Goal: Transaction & Acquisition: Purchase product/service

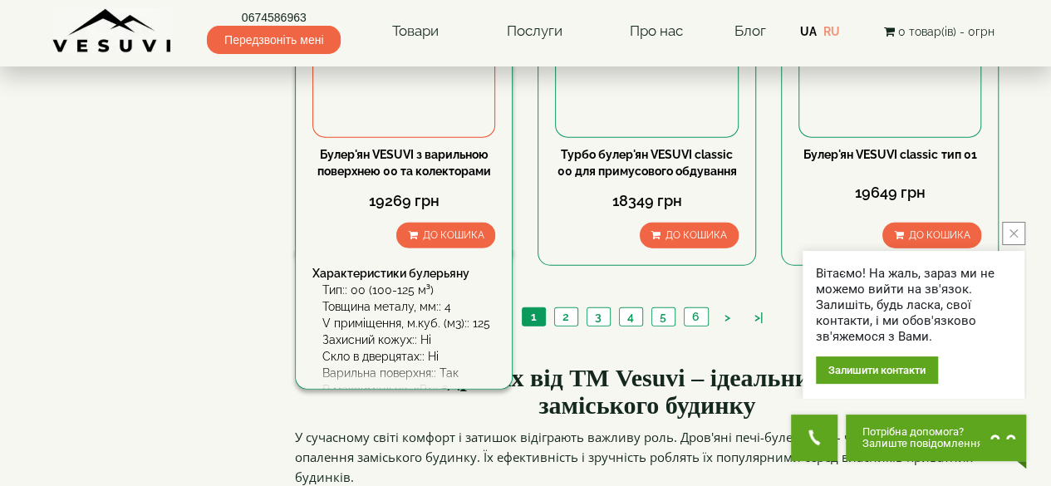
scroll to position [2078, 0]
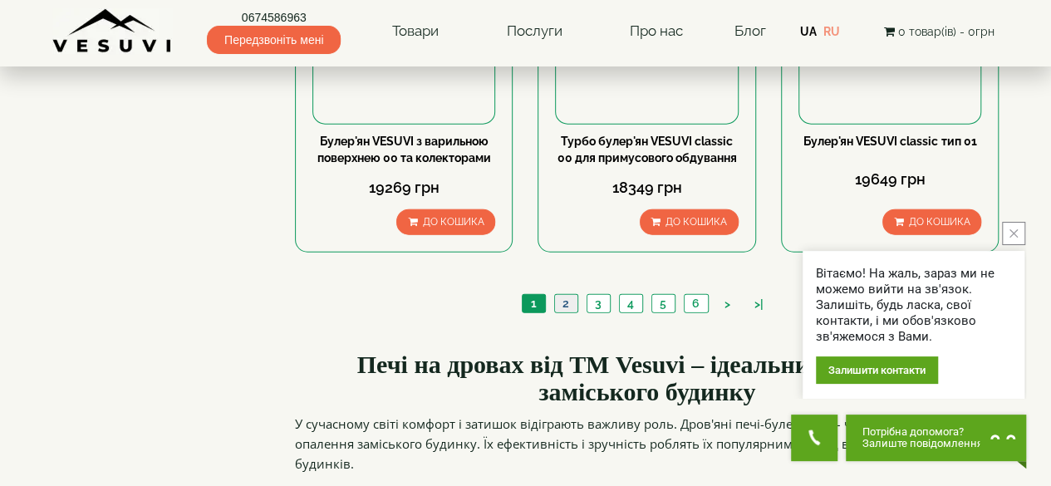
click at [575, 295] on link "2" at bounding box center [565, 303] width 23 height 17
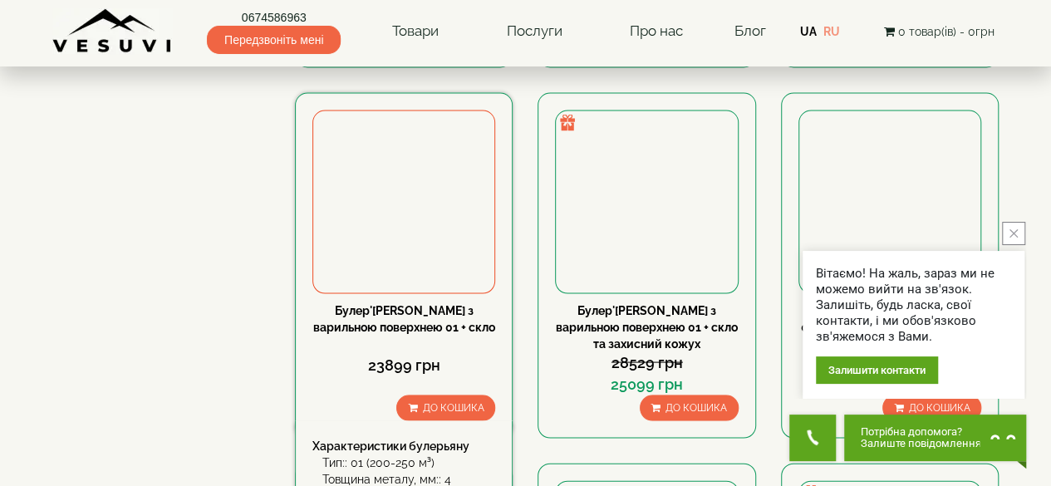
scroll to position [1413, 0]
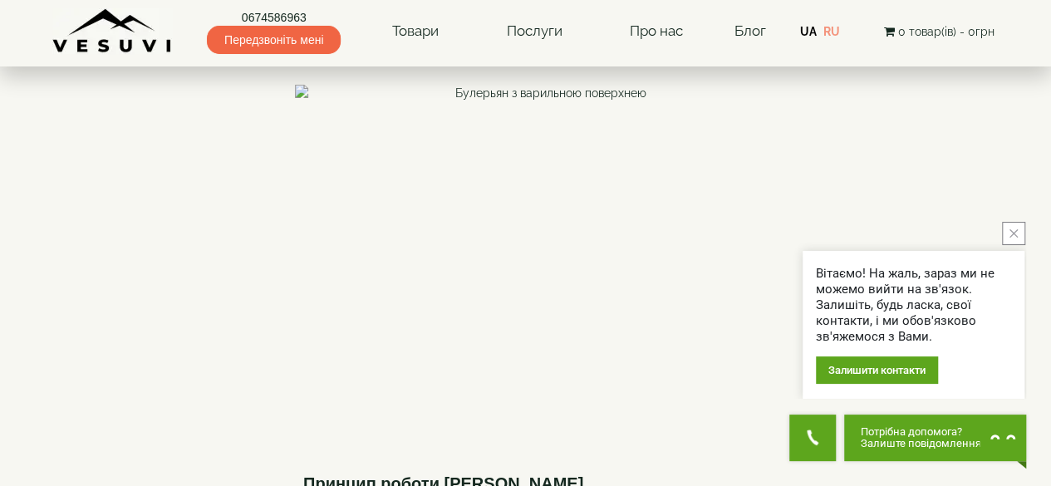
scroll to position [2576, 0]
